Goal: Transaction & Acquisition: Purchase product/service

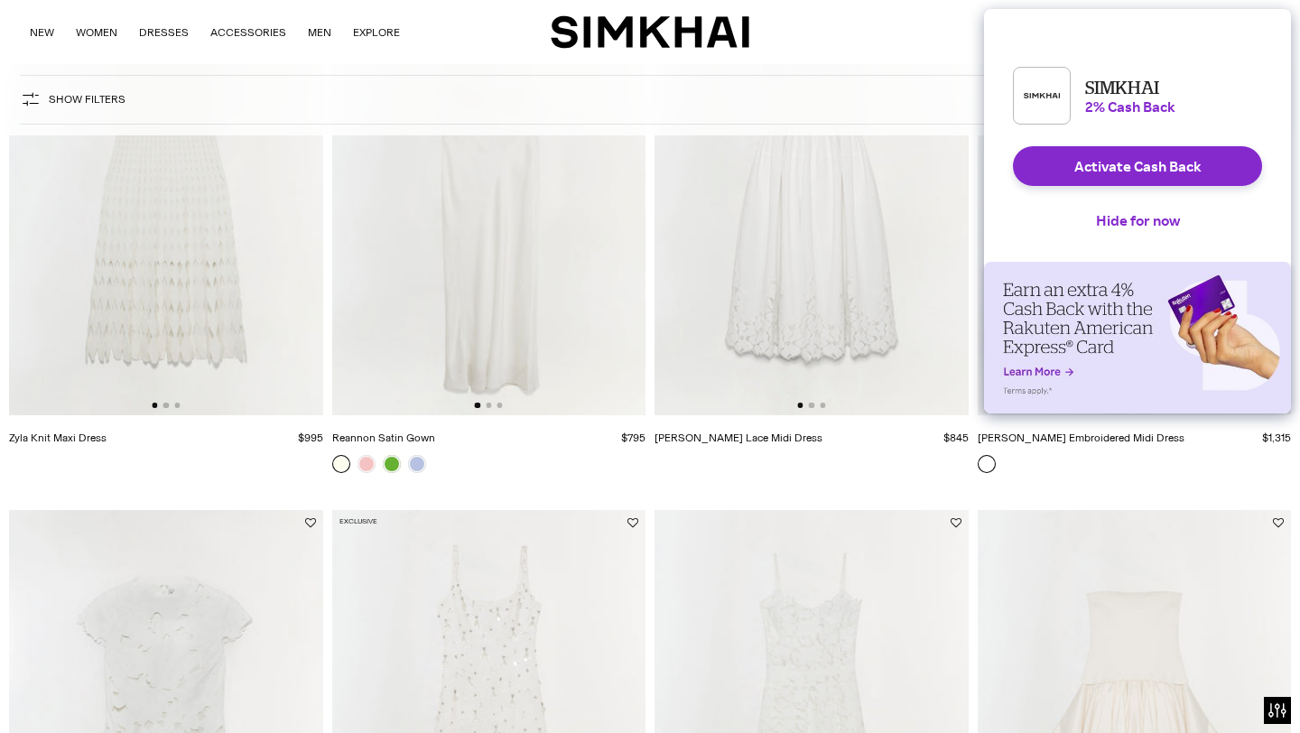
scroll to position [308, 0]
click at [1112, 233] on button "Hide for now" at bounding box center [1137, 220] width 113 height 40
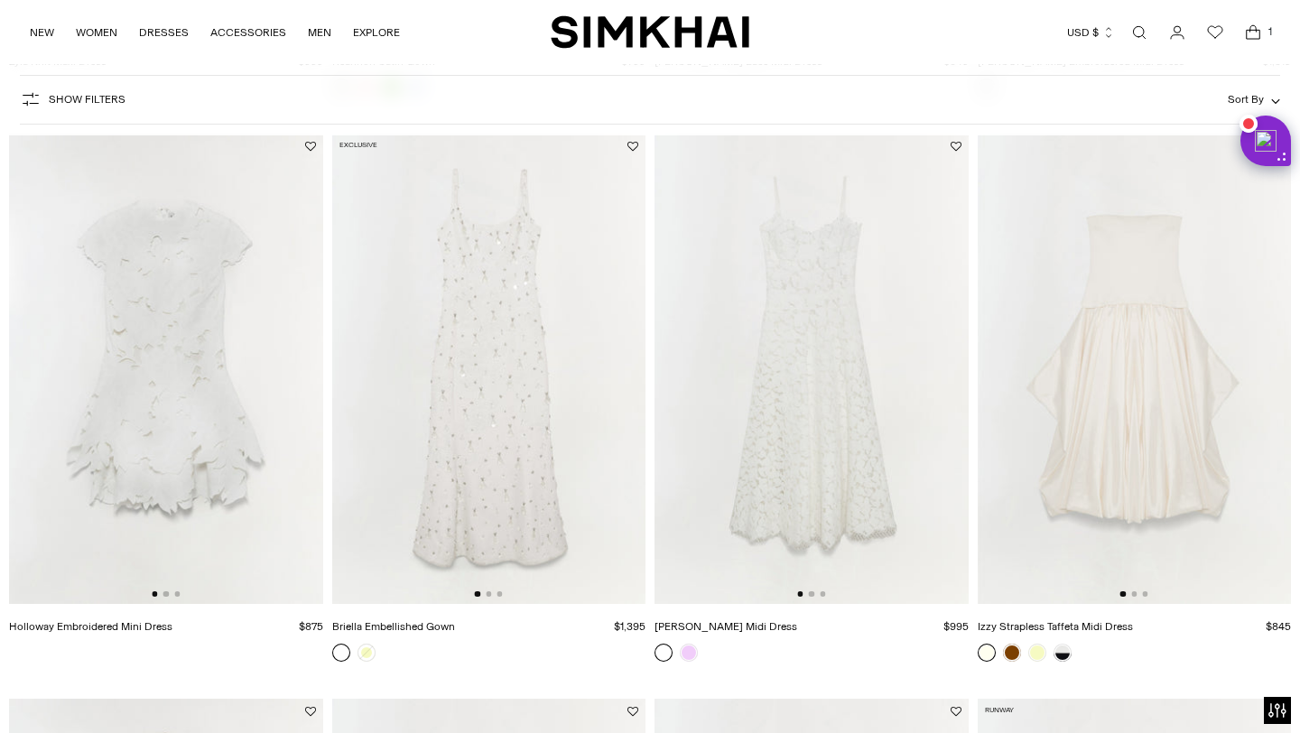
scroll to position [681, 0]
click at [491, 598] on button "Go to slide 2" at bounding box center [488, 596] width 5 height 5
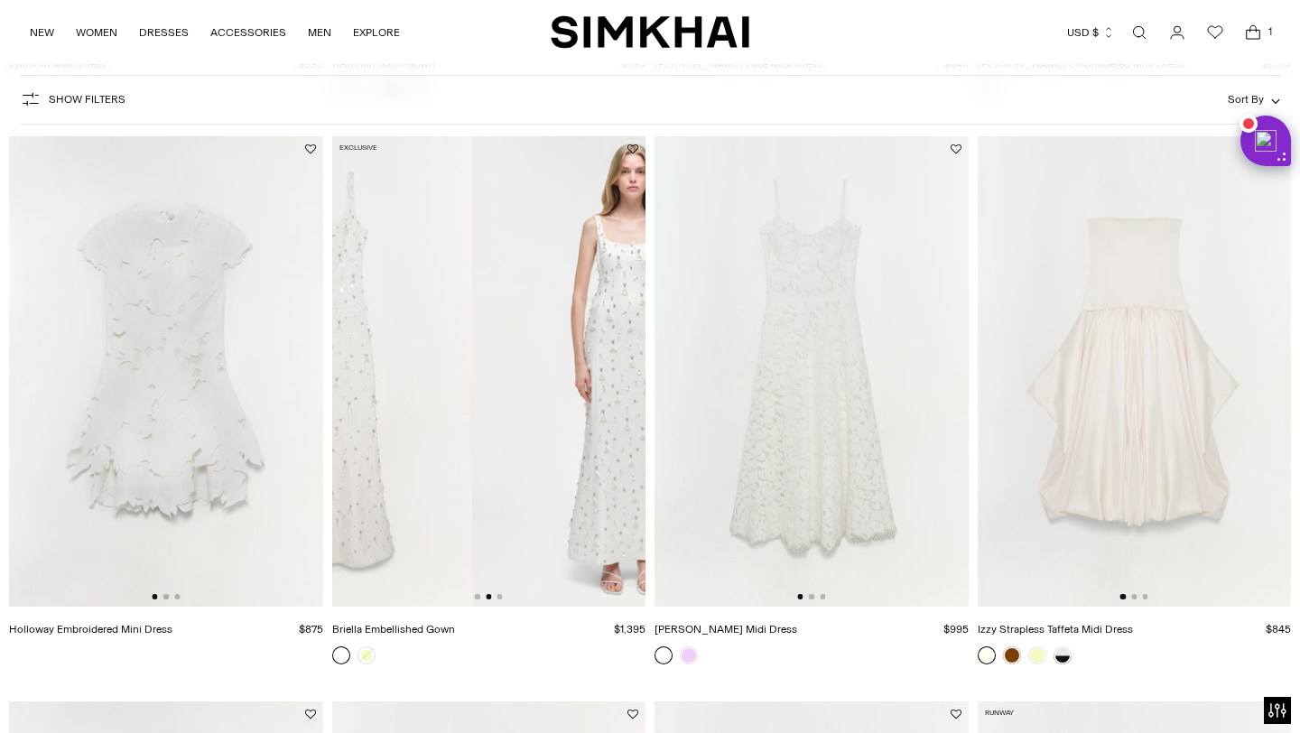
scroll to position [0, 314]
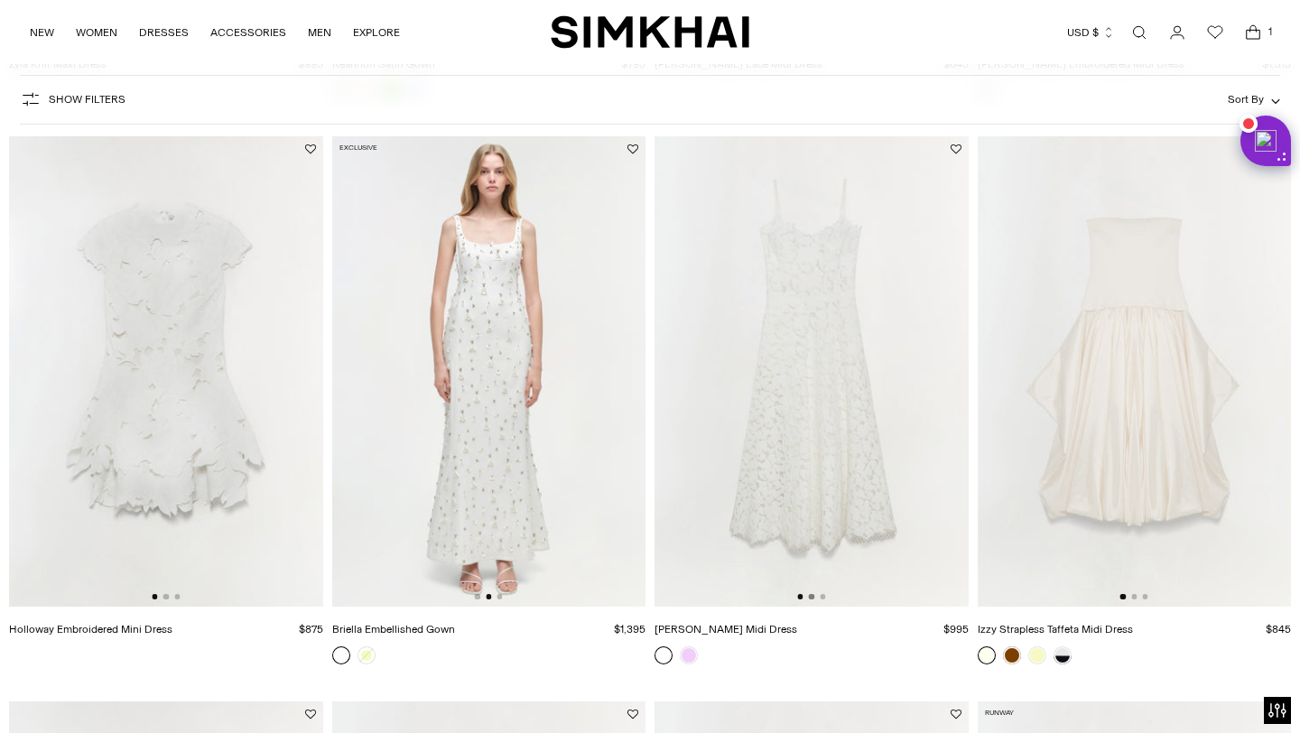
click at [812, 596] on button "Go to slide 2" at bounding box center [811, 596] width 5 height 5
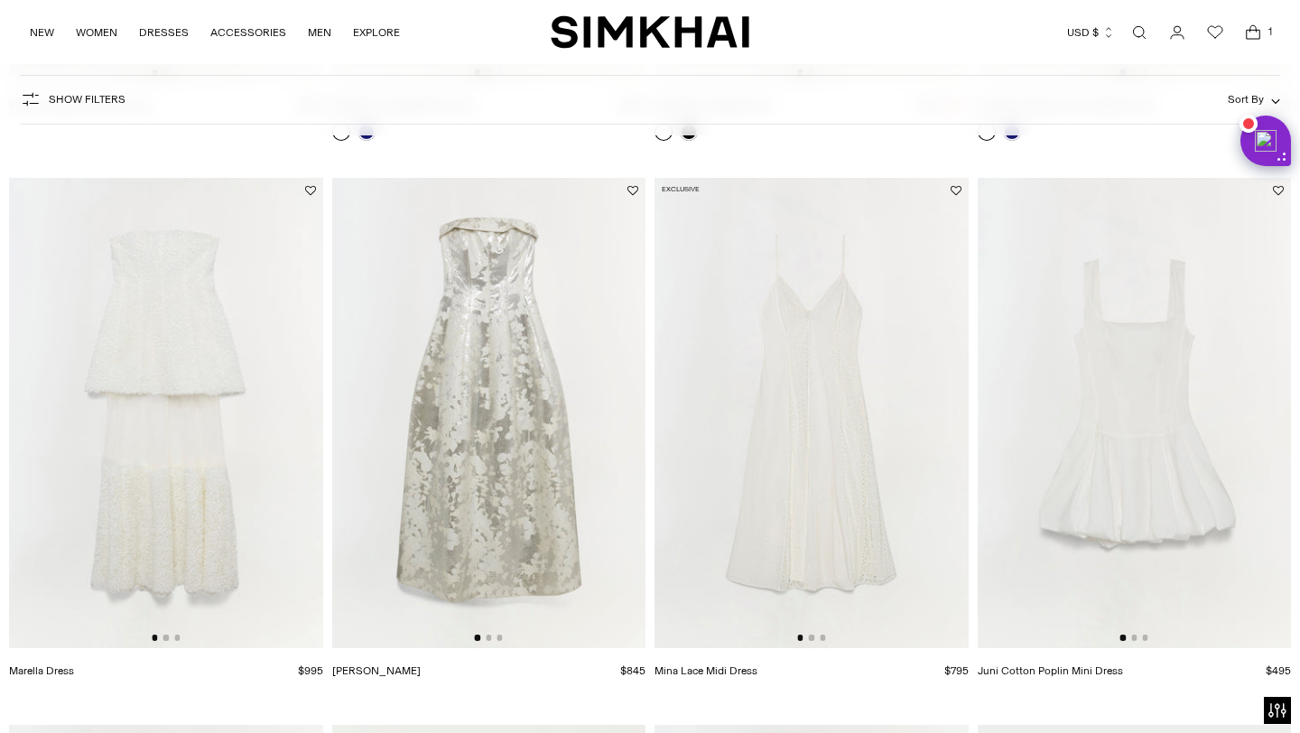
scroll to position [1778, 0]
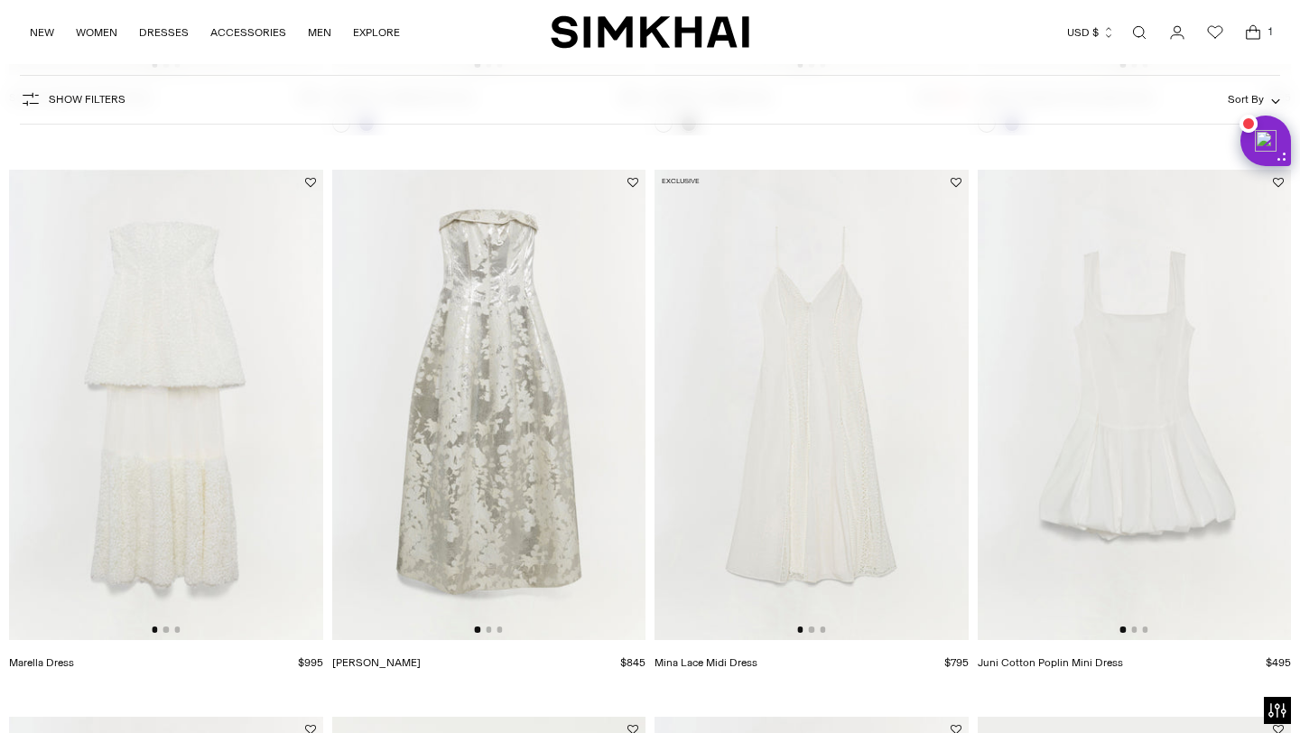
click at [487, 634] on img at bounding box center [489, 405] width 314 height 470
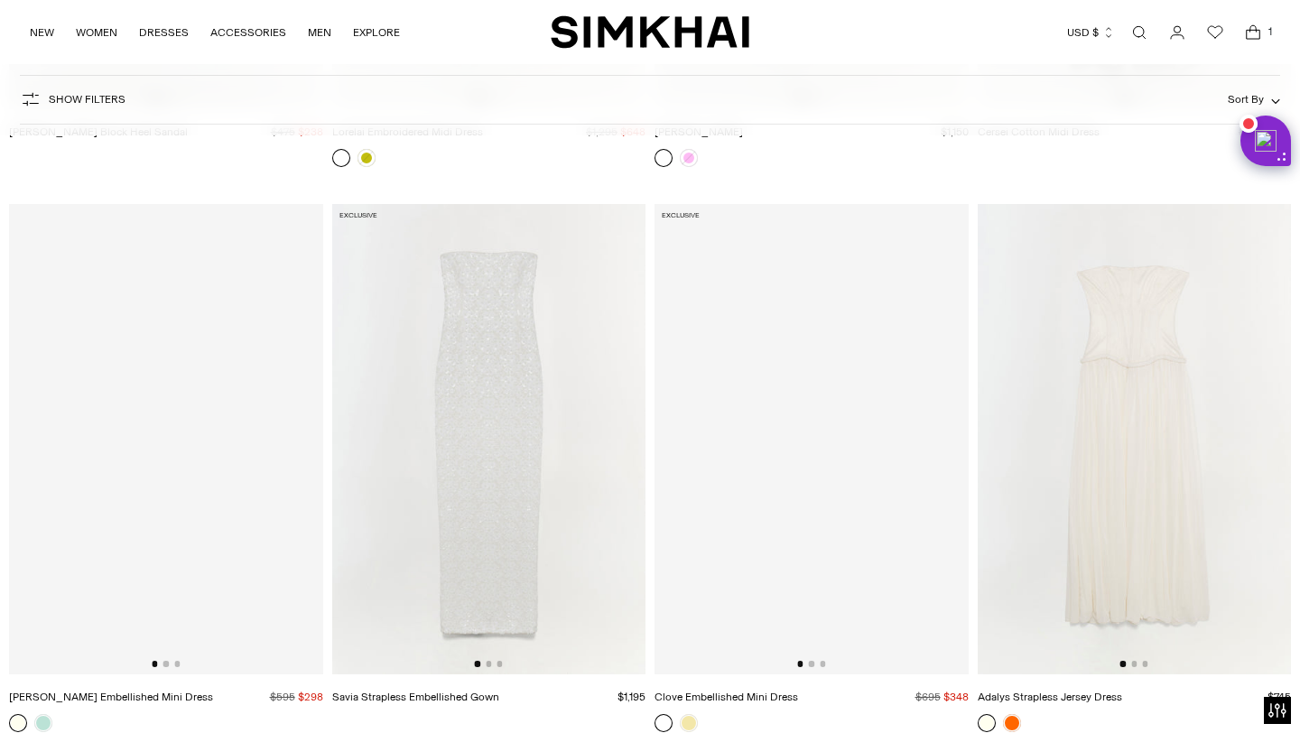
scroll to position [3781, 0]
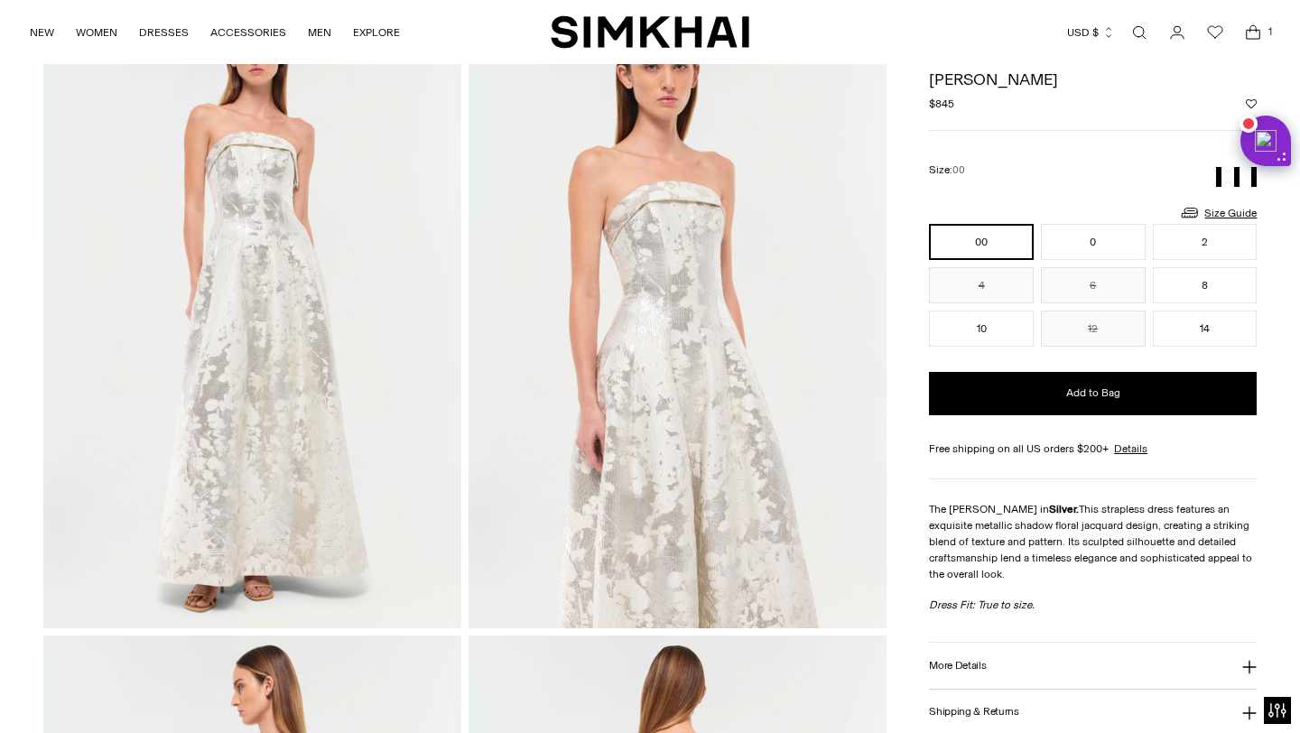
scroll to position [137, 0]
